Goal: Information Seeking & Learning: Check status

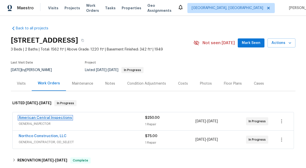
click at [32, 117] on link "American Central Inspections" at bounding box center [45, 118] width 53 height 4
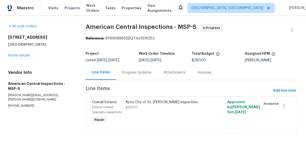
click at [131, 77] on div "Progress Updates" at bounding box center [137, 72] width 42 height 15
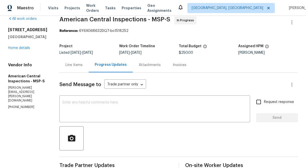
scroll to position [3, 0]
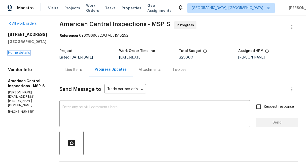
click at [19, 55] on link "Home details" at bounding box center [19, 53] width 22 height 4
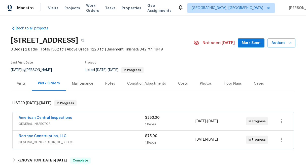
scroll to position [53, 0]
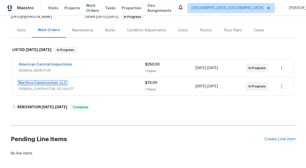
click at [53, 83] on link "Northco Construction, LLC" at bounding box center [43, 83] width 48 height 4
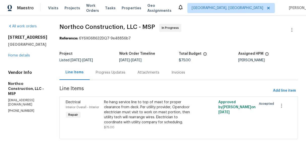
click at [111, 73] on div "Progress Updates" at bounding box center [111, 72] width 30 height 5
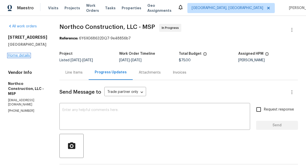
click at [15, 57] on link "Home details" at bounding box center [19, 56] width 22 height 4
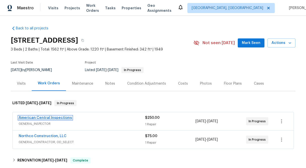
click at [57, 117] on link "American Central Inspections" at bounding box center [45, 118] width 53 height 4
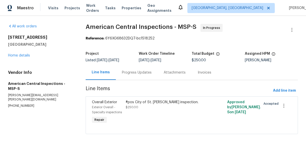
click at [139, 75] on div "Progress Updates" at bounding box center [137, 72] width 30 height 5
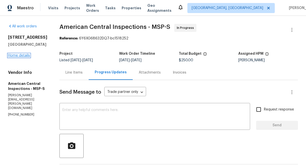
click at [20, 57] on link "Home details" at bounding box center [19, 56] width 22 height 4
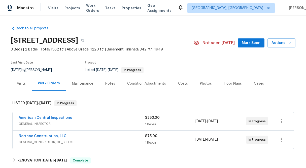
click at [149, 121] on div "$250.00 1 Repair" at bounding box center [170, 121] width 51 height 12
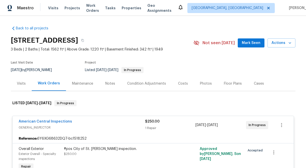
click at [169, 59] on div "Last Visit Date [DATE] by [PERSON_NAME] Project Listed [DATE] - [DATE] In Progr…" at bounding box center [96, 67] width 171 height 18
click at [35, 121] on link "American Central Inspections" at bounding box center [45, 122] width 53 height 4
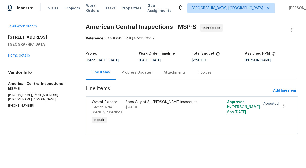
click at [134, 74] on div "Progress Updates" at bounding box center [137, 72] width 30 height 5
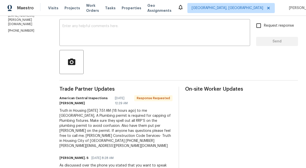
scroll to position [84, 0]
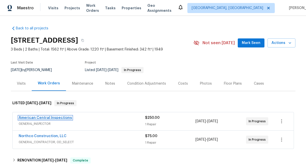
click at [50, 117] on link "American Central Inspections" at bounding box center [45, 118] width 53 height 4
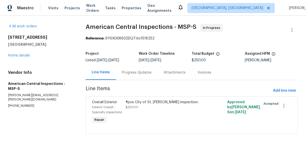
click at [148, 74] on div "Progress Updates" at bounding box center [137, 72] width 30 height 5
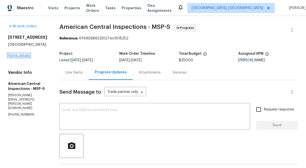
click at [18, 57] on link "Home details" at bounding box center [19, 56] width 22 height 4
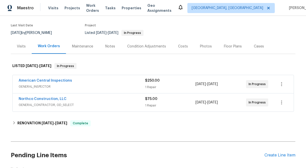
scroll to position [36, 0]
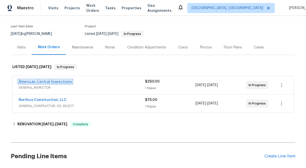
click at [61, 81] on link "American Central Inspections" at bounding box center [45, 82] width 53 height 4
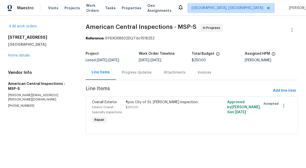
click at [137, 74] on div "Progress Updates" at bounding box center [137, 72] width 30 height 5
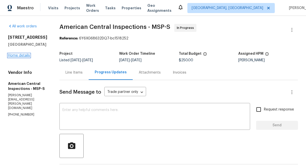
click at [22, 57] on link "Home details" at bounding box center [19, 56] width 22 height 4
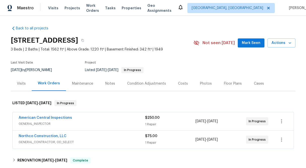
scroll to position [75, 0]
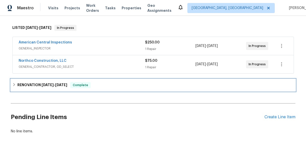
click at [12, 85] on icon at bounding box center [14, 85] width 4 height 4
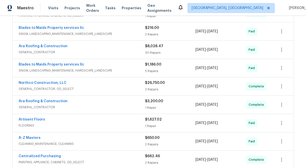
scroll to position [0, 0]
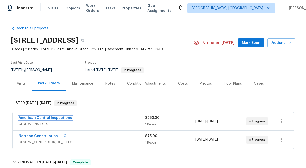
click at [36, 118] on link "American Central Inspections" at bounding box center [45, 118] width 53 height 4
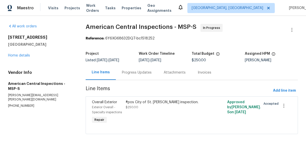
click at [138, 74] on div "Progress Updates" at bounding box center [137, 72] width 30 height 5
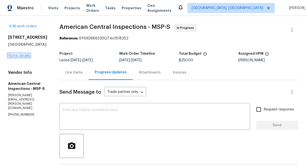
click at [20, 57] on link "Home details" at bounding box center [19, 56] width 22 height 4
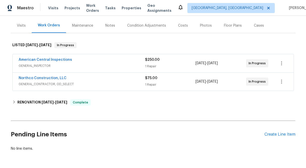
scroll to position [75, 0]
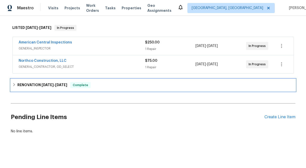
click at [12, 85] on div "RENOVATION 6/2/25 - 9/19/25 Complete" at bounding box center [153, 85] width 284 height 12
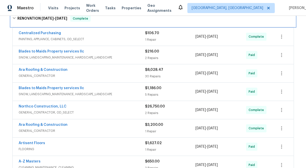
scroll to position [266, 0]
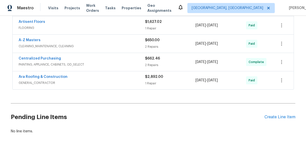
click at [158, 84] on div "1 Repair" at bounding box center [170, 83] width 51 height 5
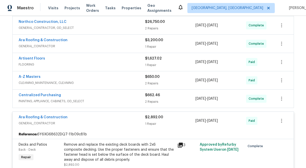
scroll to position [228, 0]
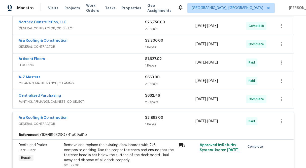
click at [158, 84] on div "2 Repairs" at bounding box center [170, 83] width 51 height 5
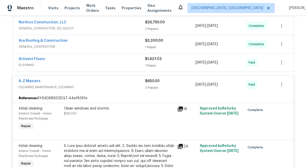
click at [153, 62] on div "$1,627.02 1 Repair" at bounding box center [170, 63] width 51 height 12
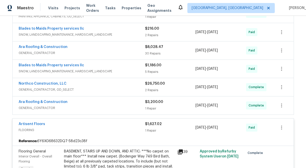
scroll to position [163, 0]
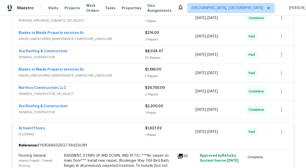
click at [152, 106] on span "$3,200.00" at bounding box center [154, 107] width 18 height 4
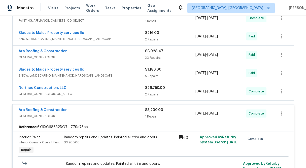
click at [153, 92] on div "2 Repairs" at bounding box center [170, 94] width 51 height 5
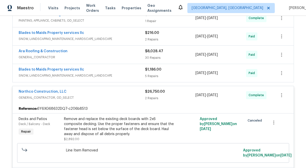
click at [153, 76] on div "5 Repairs" at bounding box center [170, 76] width 51 height 5
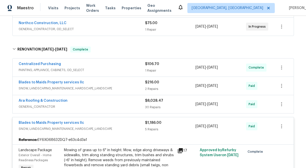
scroll to position [111, 0]
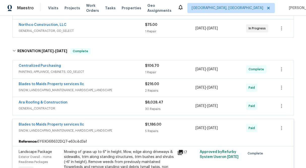
click at [156, 107] on div "30 Repairs" at bounding box center [170, 109] width 51 height 5
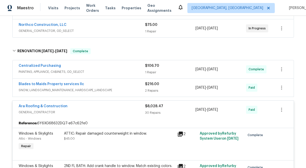
click at [149, 85] on span "$216.00" at bounding box center [152, 85] width 14 height 4
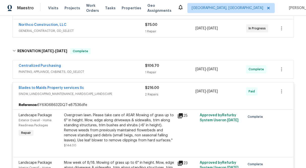
click at [151, 71] on div "1 Repair" at bounding box center [170, 72] width 51 height 5
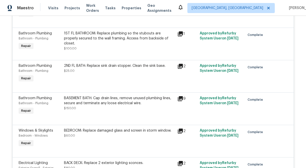
scroll to position [497, 0]
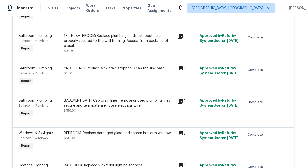
click at [109, 110] on div "BASEMENT BATH: Cap drain lines, remove unused plumbing lines, secure and termin…" at bounding box center [119, 105] width 110 height 15
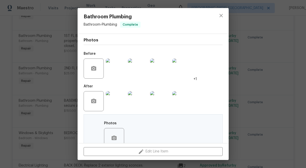
scroll to position [67, 0]
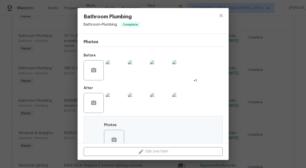
click at [119, 102] on img at bounding box center [116, 103] width 20 height 20
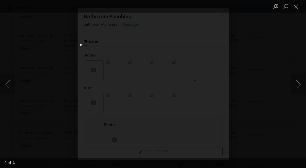
click at [299, 86] on button "Next image" at bounding box center [298, 84] width 15 height 20
click at [297, 7] on button "Close lightbox" at bounding box center [296, 6] width 10 height 9
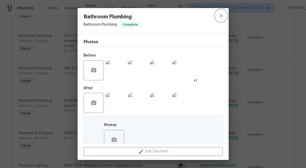
click at [221, 16] on icon "close" at bounding box center [220, 15] width 3 height 3
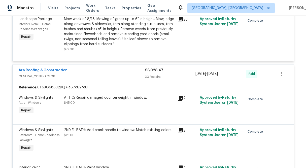
scroll to position [0, 0]
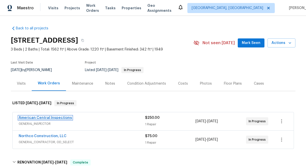
click at [41, 117] on link "American Central Inspections" at bounding box center [45, 118] width 53 height 4
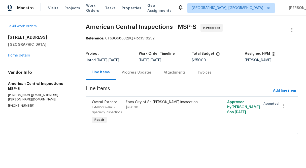
click at [139, 74] on div "Progress Updates" at bounding box center [137, 72] width 30 height 5
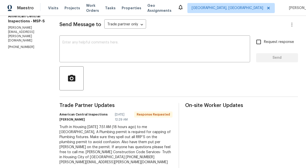
scroll to position [69, 0]
